Goal: Browse casually: Explore the website without a specific task or goal

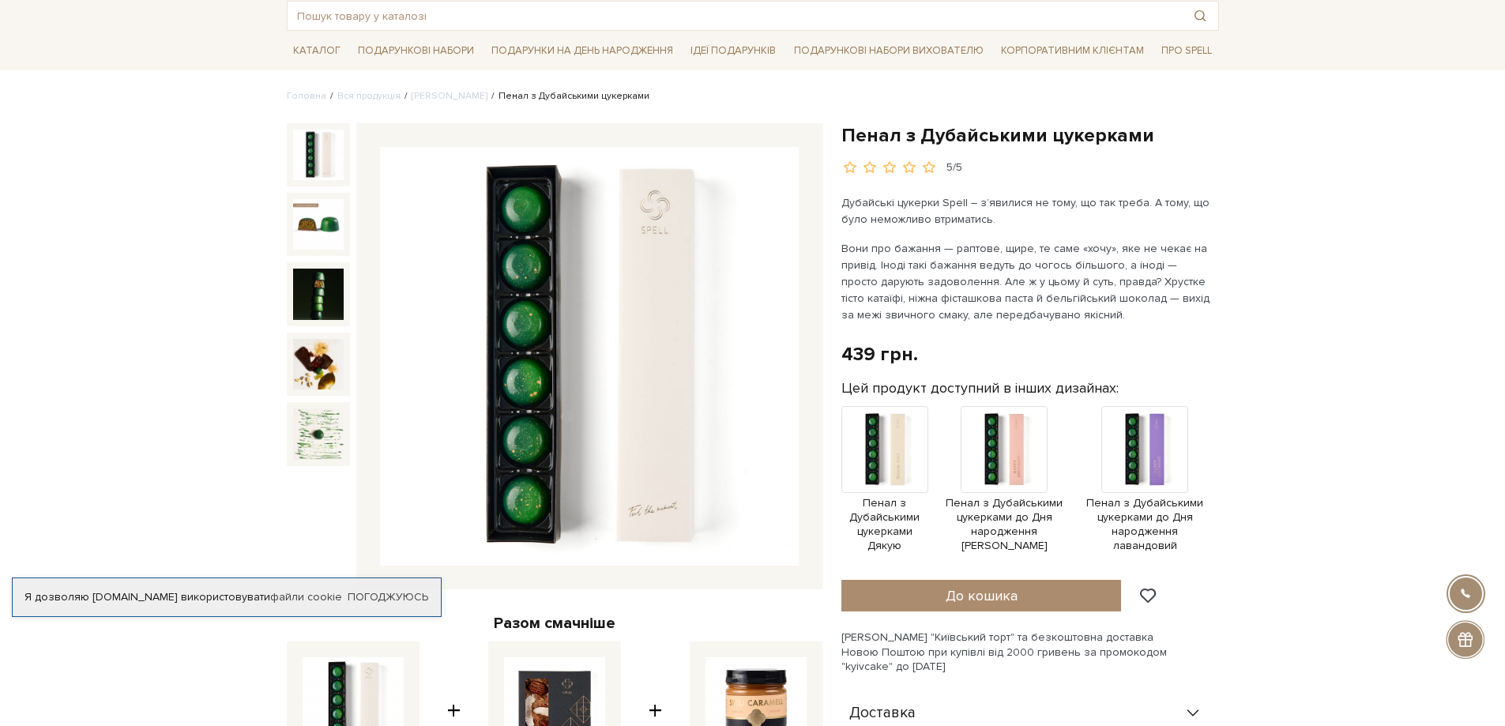
scroll to position [79, 0]
